Goal: Transaction & Acquisition: Book appointment/travel/reservation

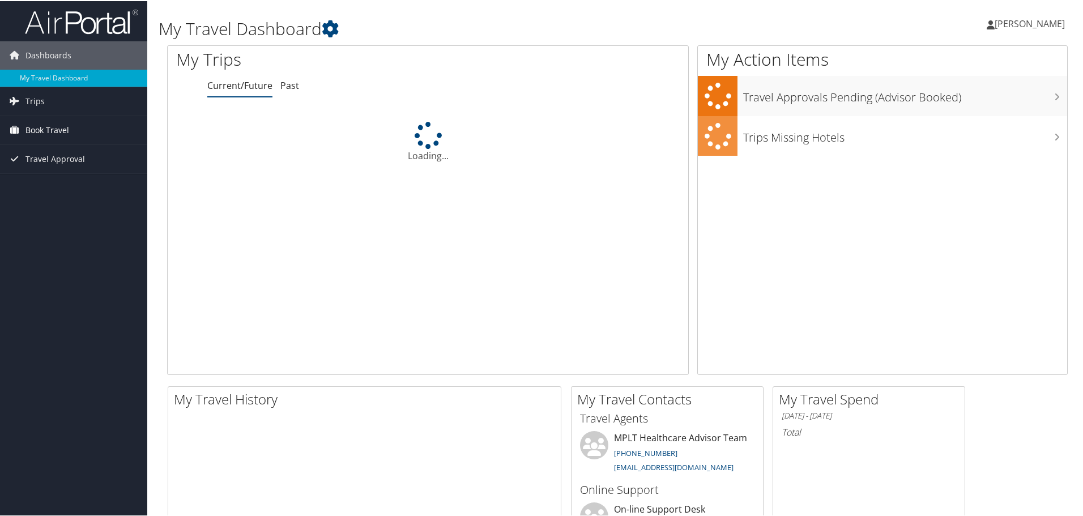
click at [54, 124] on span "Book Travel" at bounding box center [47, 129] width 44 height 28
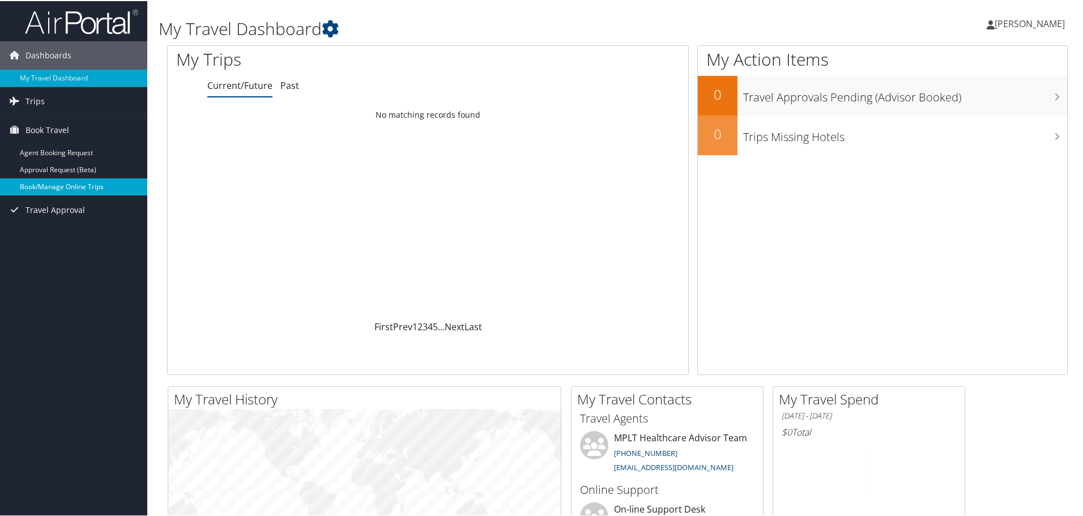
click at [67, 183] on link "Book/Manage Online Trips" at bounding box center [73, 185] width 147 height 17
